Goal: Information Seeking & Learning: Learn about a topic

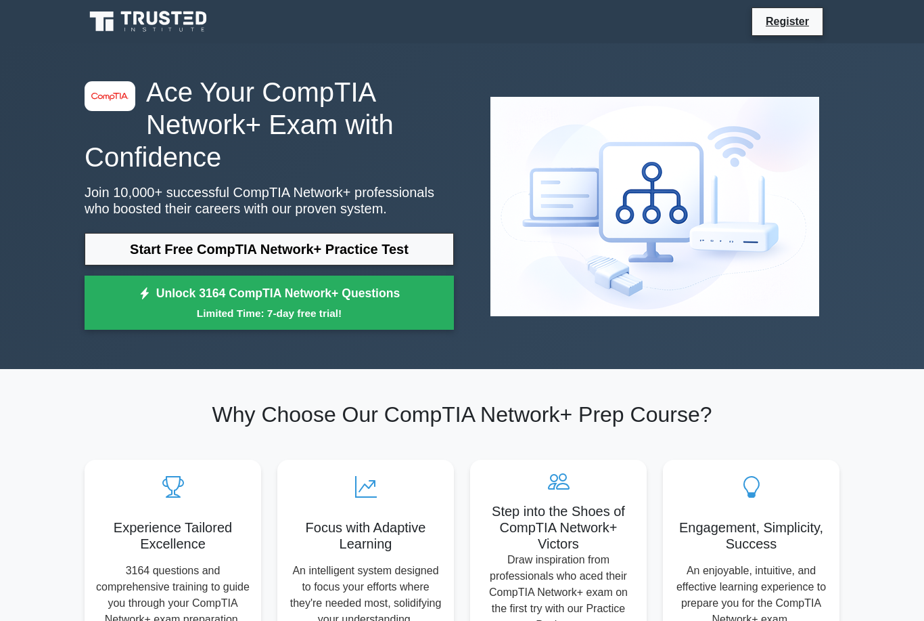
click at [346, 265] on link "Start Free CompTIA Network+ Practice Test" at bounding box center [269, 249] width 369 height 32
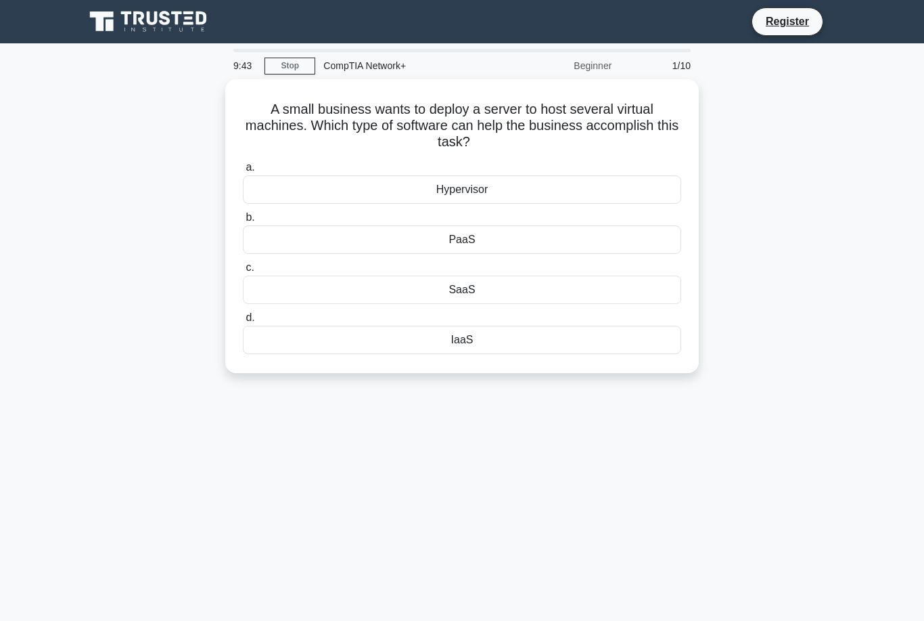
click at [511, 181] on div "Hypervisor" at bounding box center [462, 189] width 438 height 28
click at [243, 172] on input "a. Hypervisor" at bounding box center [243, 167] width 0 height 9
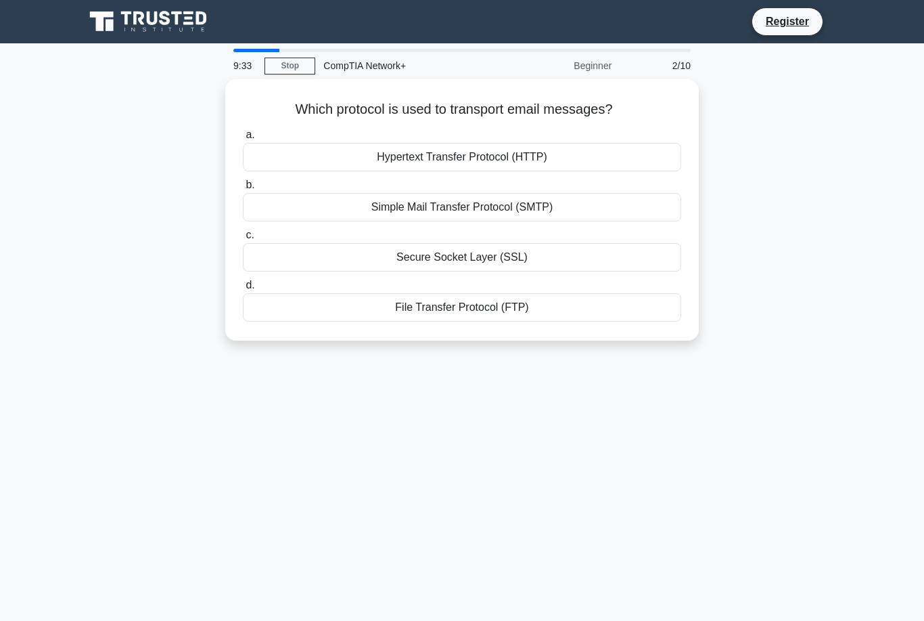
click at [560, 198] on div "Simple Mail Transfer Protocol (SMTP)" at bounding box center [462, 207] width 438 height 28
click at [243, 189] on input "b. Simple Mail Transfer Protocol (SMTP)" at bounding box center [243, 185] width 0 height 9
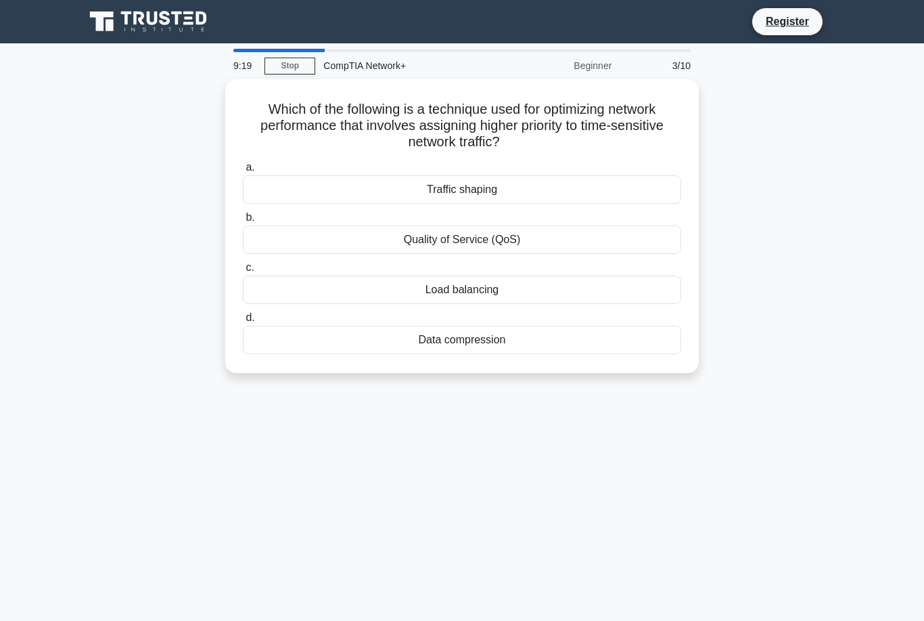
click at [532, 242] on div "Quality of Service (QoS)" at bounding box center [462, 239] width 438 height 28
click at [243, 222] on input "b. Quality of Service (QoS)" at bounding box center [243, 217] width 0 height 9
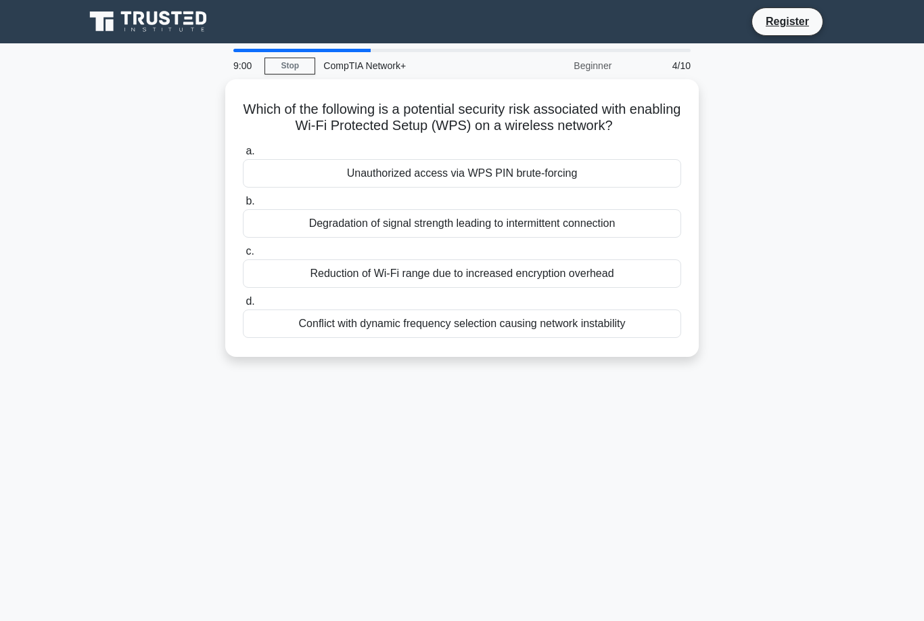
click at [548, 179] on div "Unauthorized access via WPS PIN brute-forcing" at bounding box center [462, 173] width 438 height 28
click at [243, 156] on input "a. Unauthorized access via WPS PIN brute-forcing" at bounding box center [243, 151] width 0 height 9
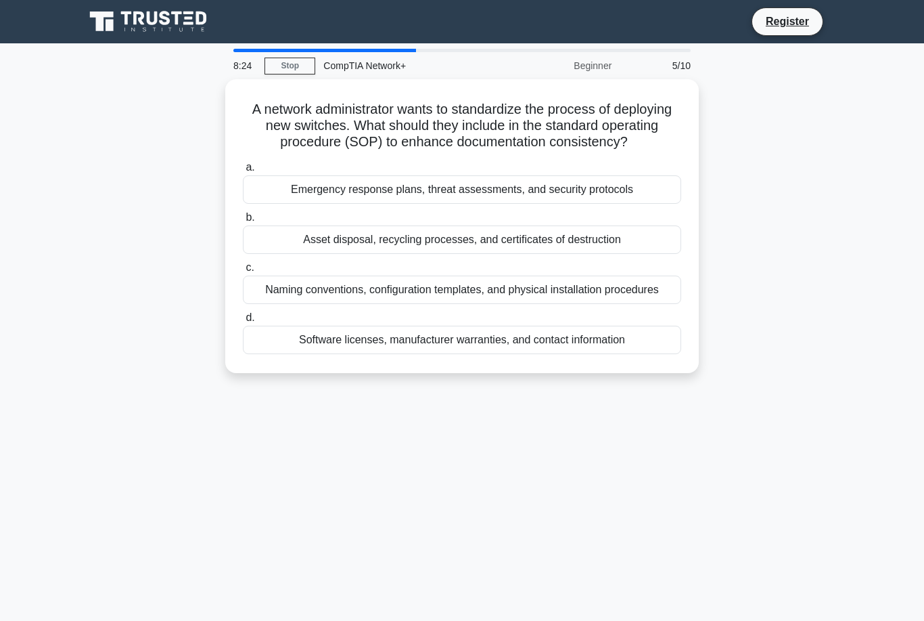
click at [597, 354] on div "Software licenses, manufacturer warranties, and contact information" at bounding box center [462, 339] width 438 height 28
click at [243, 322] on input "d. Software licenses, manufacturer warranties, and contact information" at bounding box center [243, 317] width 0 height 9
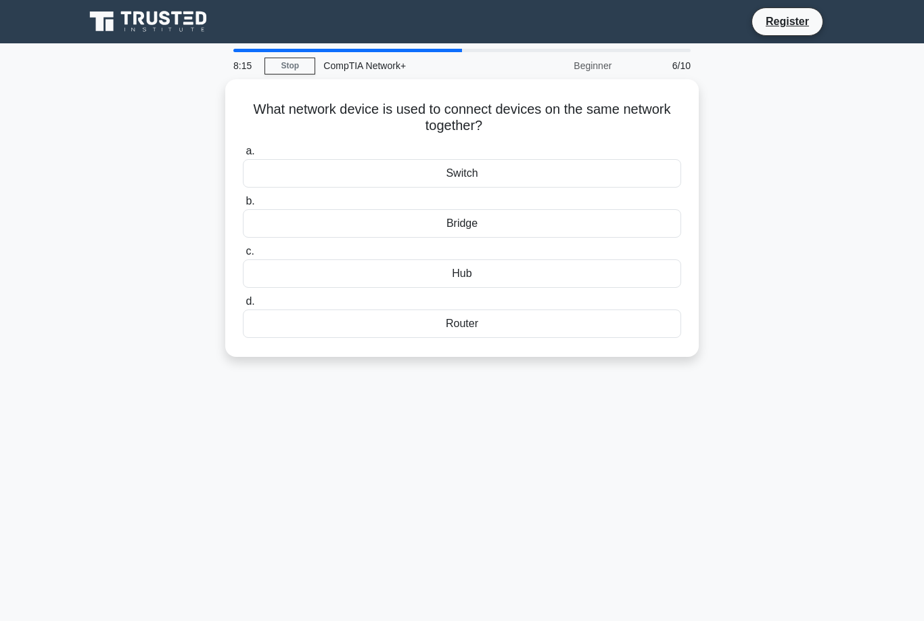
click at [522, 176] on div "Switch" at bounding box center [462, 173] width 438 height 28
click at [243, 156] on input "a. Switch" at bounding box center [243, 151] width 0 height 9
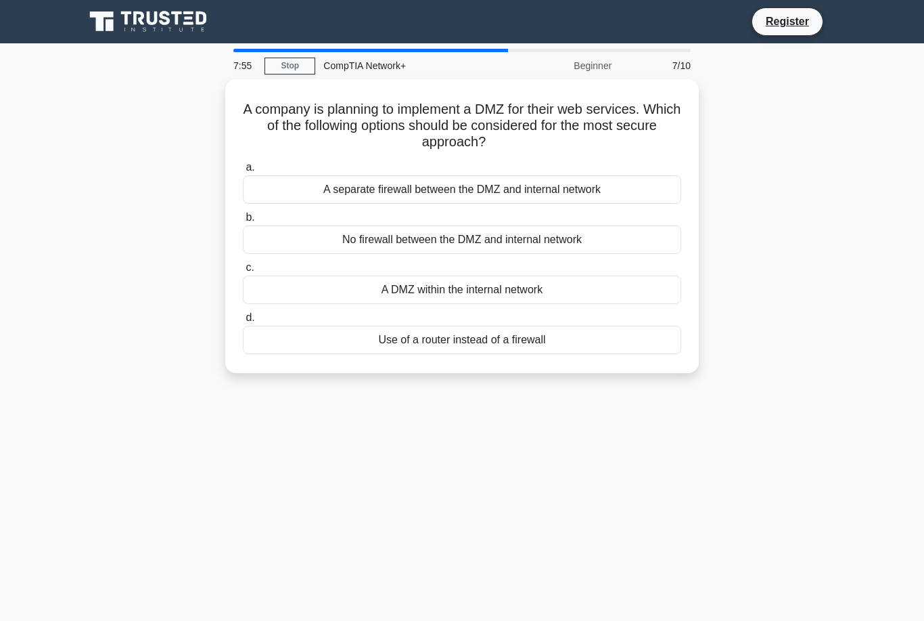
click at [478, 182] on div "A separate firewall between the DMZ and internal network" at bounding box center [462, 189] width 438 height 28
click at [243, 172] on input "a. A separate firewall between the DMZ and internal network" at bounding box center [243, 167] width 0 height 9
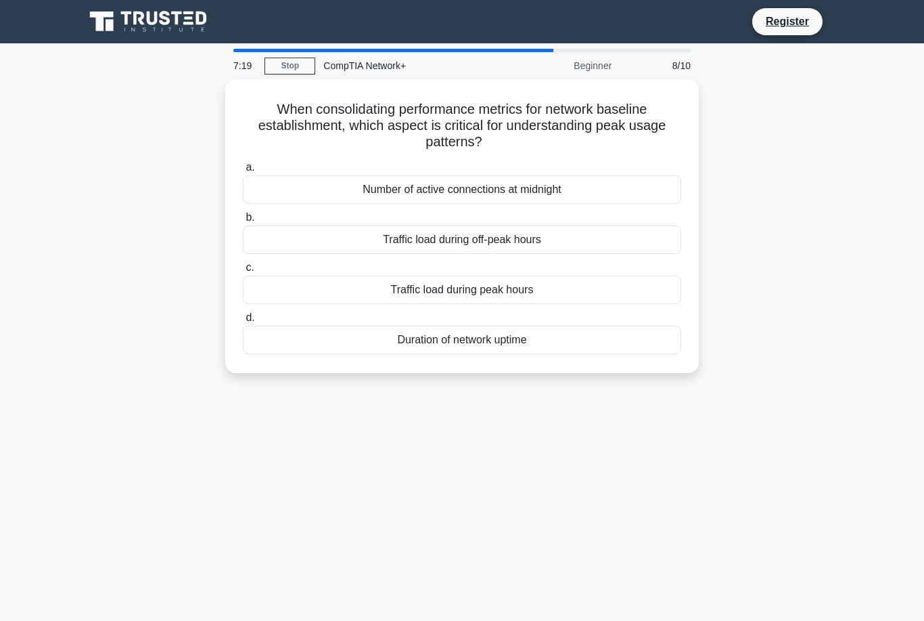
click at [527, 285] on div "Traffic load during peak hours" at bounding box center [462, 289] width 438 height 28
click at [243, 272] on input "c. Traffic load during peak hours" at bounding box center [243, 267] width 0 height 9
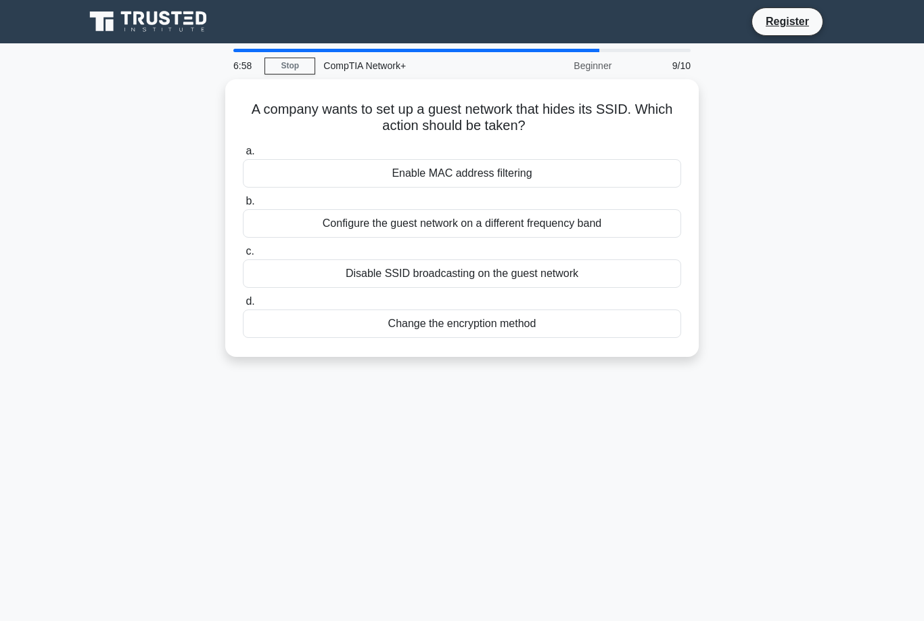
click at [563, 262] on div "Disable SSID broadcasting on the guest network" at bounding box center [462, 273] width 438 height 28
click at [243, 256] on input "c. Disable SSID broadcasting on the guest network" at bounding box center [243, 251] width 0 height 9
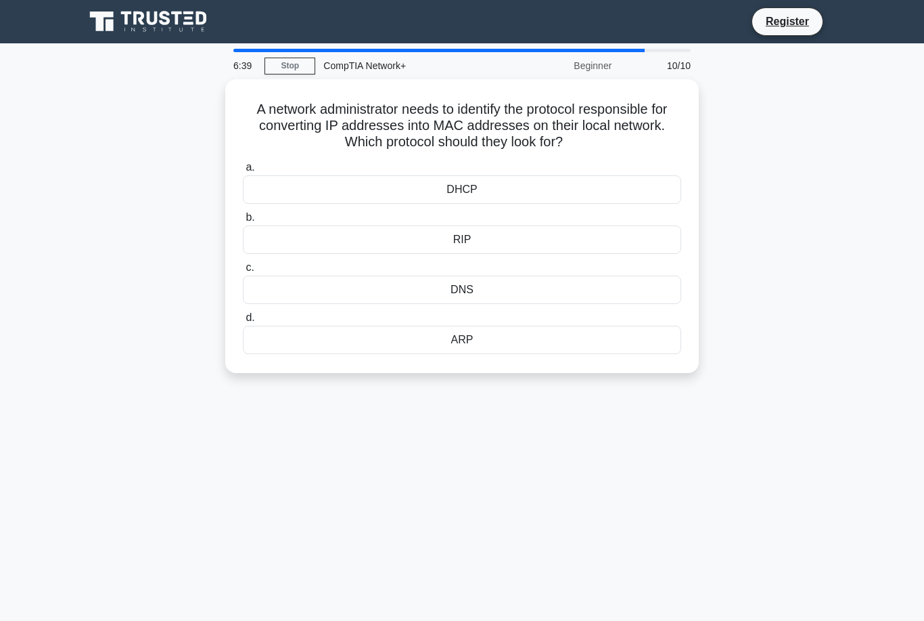
click at [501, 242] on div "RIP" at bounding box center [462, 239] width 438 height 28
click at [243, 222] on input "b. RIP" at bounding box center [243, 217] width 0 height 9
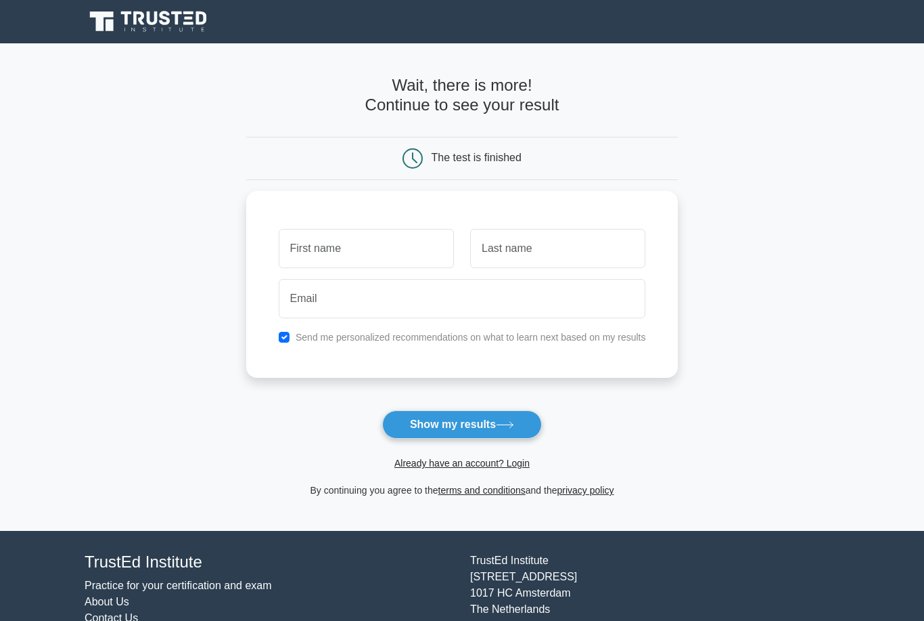
click at [279, 334] on input "checkbox" at bounding box center [284, 337] width 11 height 11
checkbox input "false"
click at [349, 241] on input "text" at bounding box center [366, 248] width 175 height 39
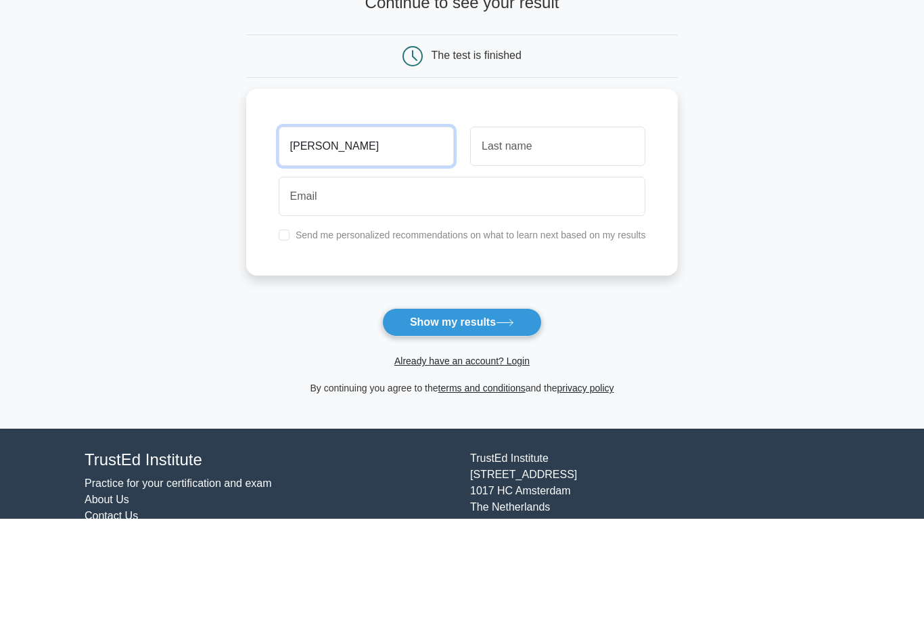
type input "[PERSON_NAME]"
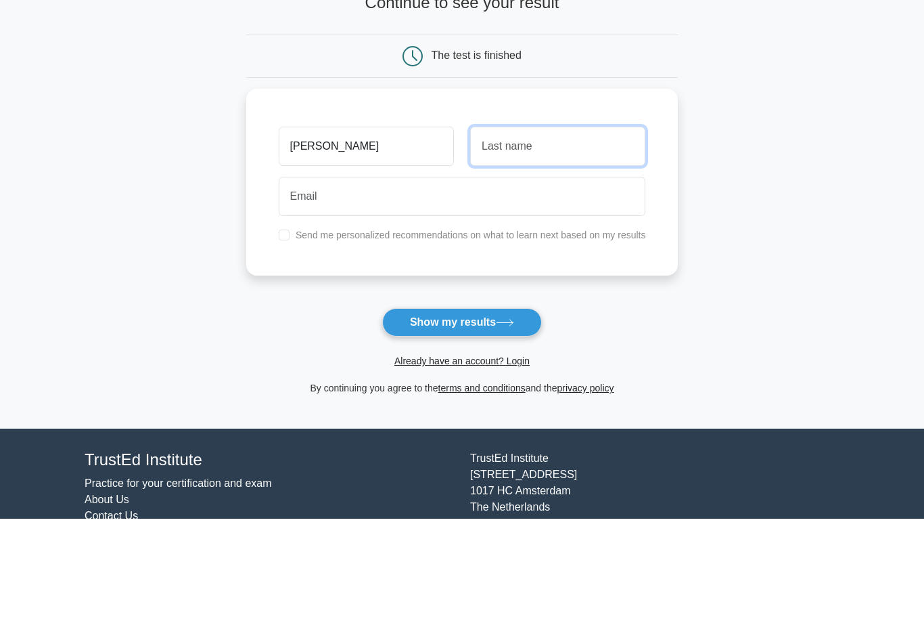
click at [571, 229] on input "text" at bounding box center [557, 248] width 175 height 39
type input "S"
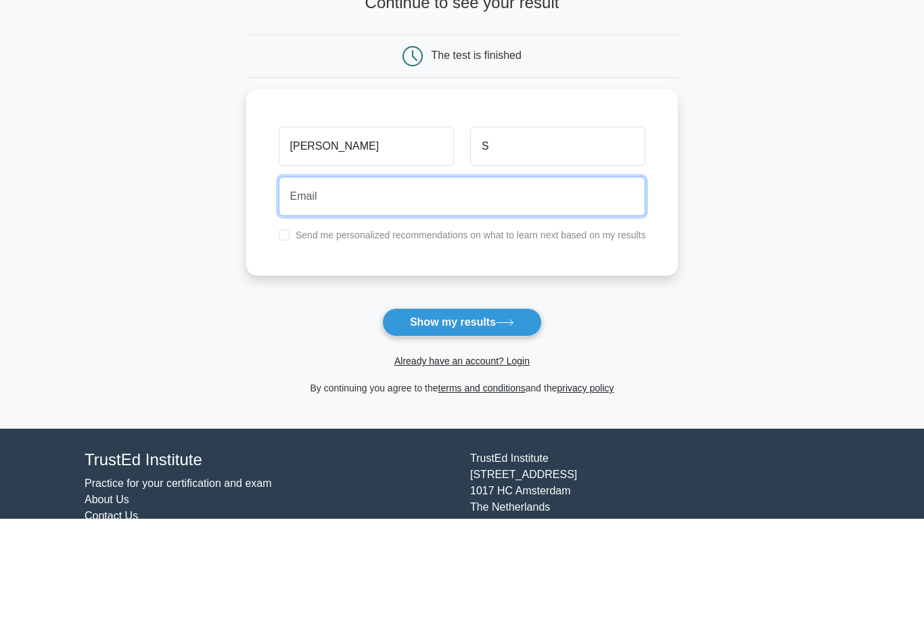
click at [416, 279] on input "email" at bounding box center [462, 298] width 367 height 39
type input "[EMAIL_ADDRESS][DOMAIN_NAME]"
click at [461, 410] on button "Show my results" at bounding box center [462, 424] width 160 height 28
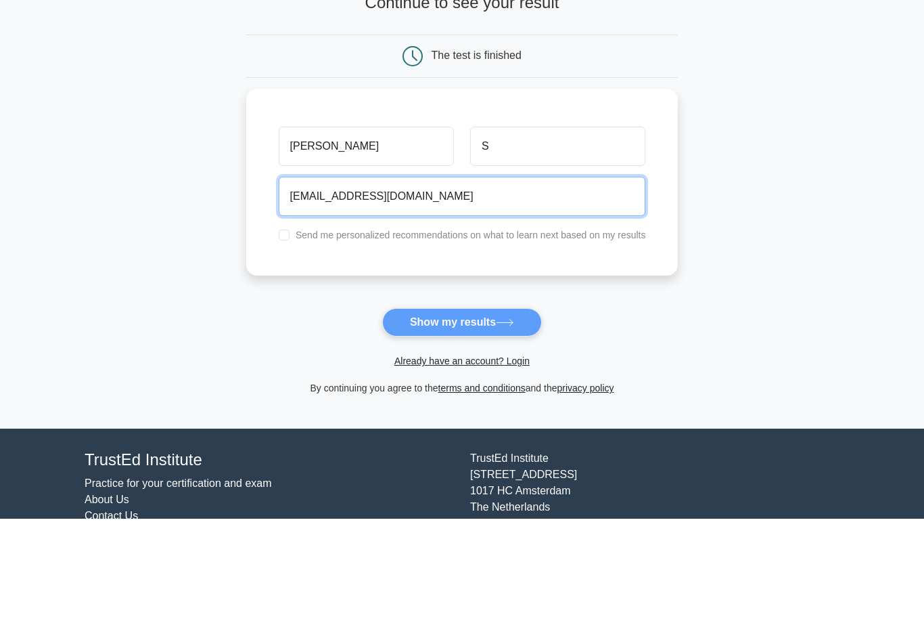
scroll to position [58, 0]
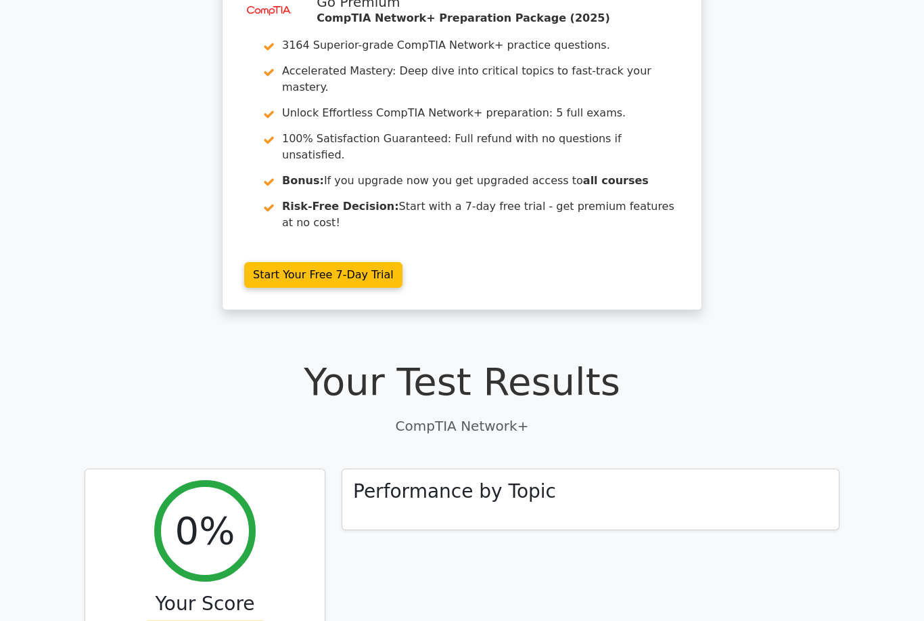
scroll to position [71, 0]
click at [586, 470] on div "Performance by Topic" at bounding box center [590, 500] width 497 height 61
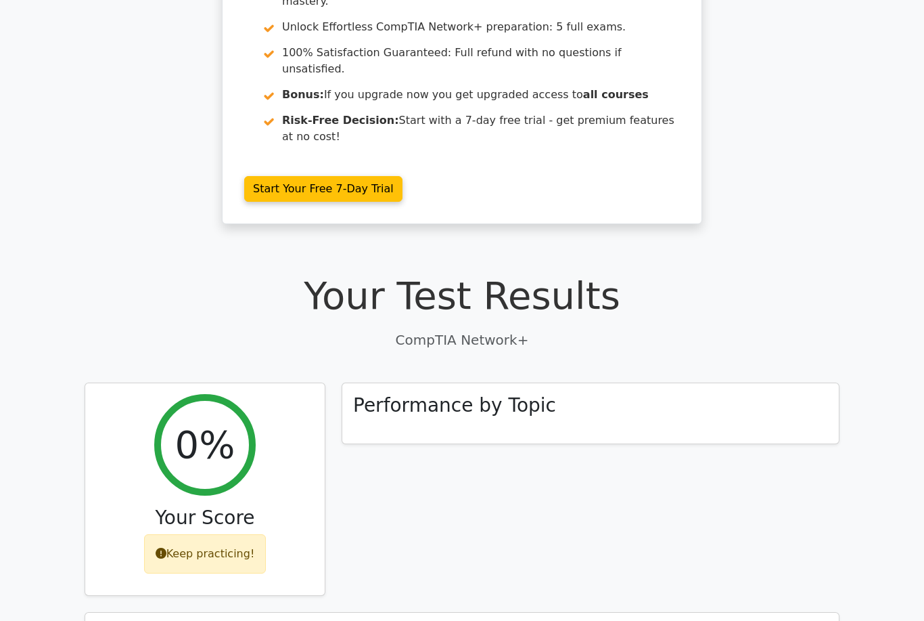
scroll to position [158, 0]
click at [219, 534] on div "Keep practicing!" at bounding box center [205, 553] width 122 height 39
click at [192, 534] on div "Keep practicing!" at bounding box center [205, 553] width 122 height 39
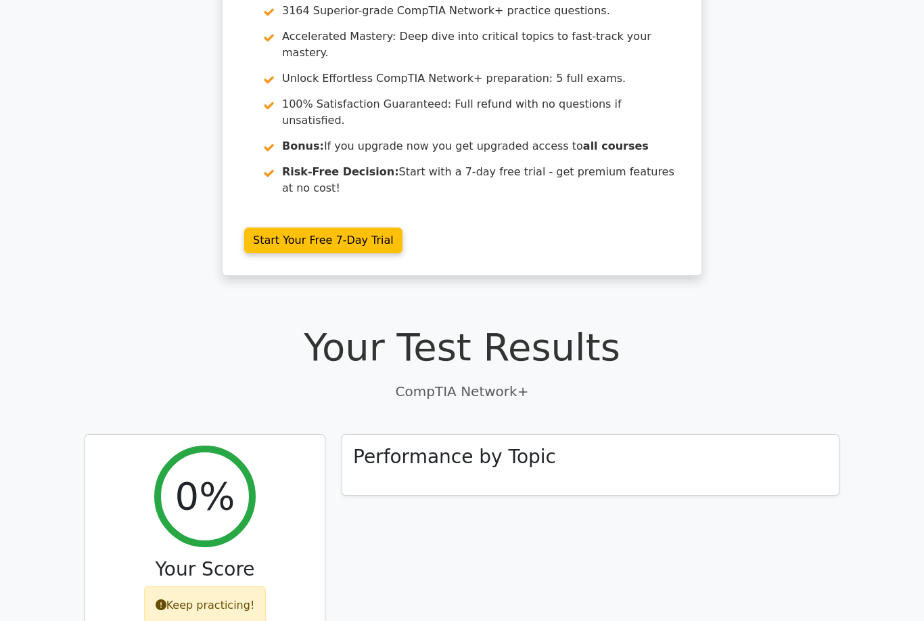
scroll to position [0, 0]
